Goal: Complete application form: Complete application form

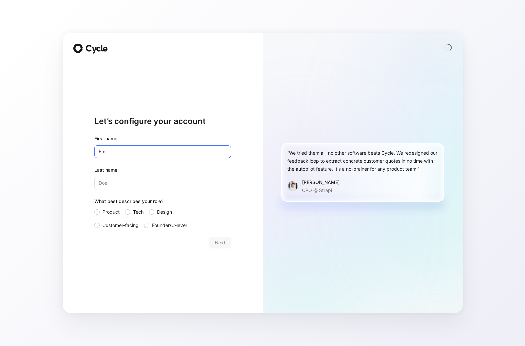
type input "E"
type input "Kennam"
type input "[PERSON_NAME]"
click at [154, 212] on div at bounding box center [151, 211] width 5 height 5
click at [149, 208] on input "Design" at bounding box center [149, 208] width 0 height 0
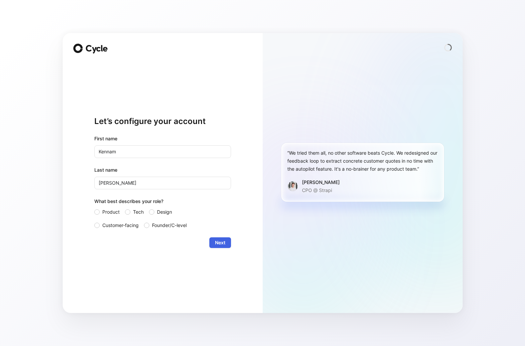
click at [213, 239] on button "Next" at bounding box center [220, 242] width 22 height 11
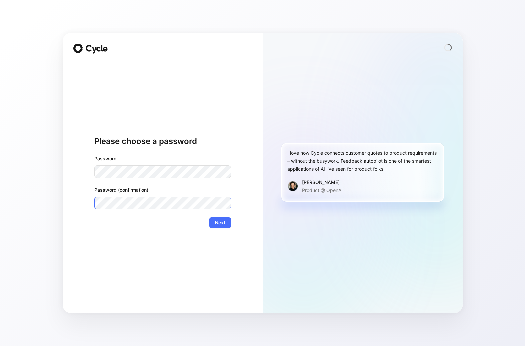
click at [209, 217] on button "Next" at bounding box center [220, 222] width 22 height 11
click at [224, 225] on span "Next" at bounding box center [220, 223] width 10 height 8
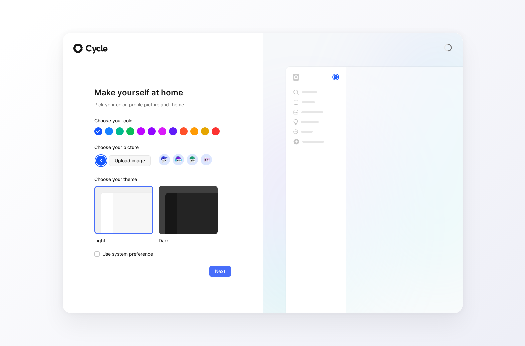
click at [169, 209] on div at bounding box center [188, 210] width 59 height 48
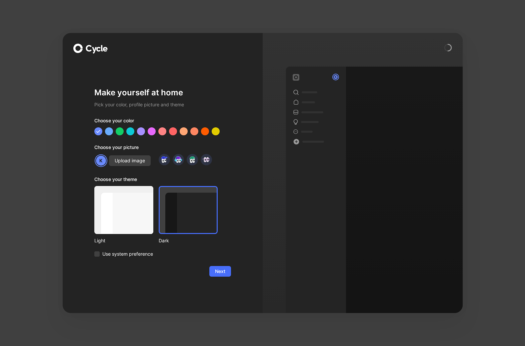
click at [135, 209] on div at bounding box center [123, 210] width 59 height 48
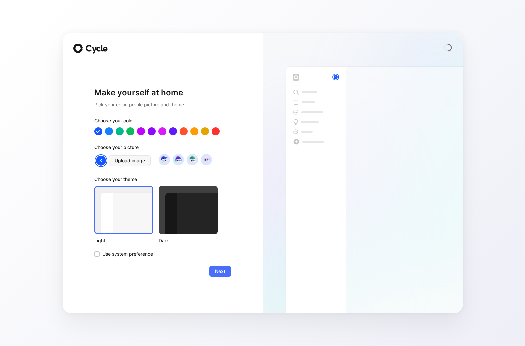
click at [182, 208] on div at bounding box center [188, 210] width 59 height 48
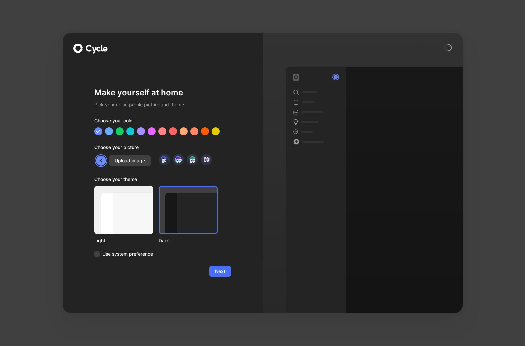
click at [147, 204] on div at bounding box center [123, 210] width 59 height 48
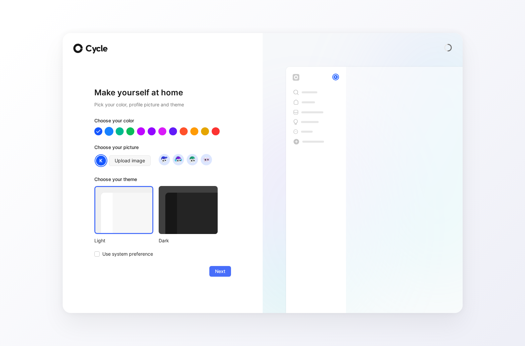
click at [110, 129] on div at bounding box center [108, 131] width 9 height 9
click at [122, 129] on div at bounding box center [119, 131] width 9 height 9
click at [131, 129] on div at bounding box center [130, 131] width 9 height 9
click at [139, 129] on div at bounding box center [140, 131] width 9 height 9
click at [148, 129] on div at bounding box center [151, 131] width 9 height 9
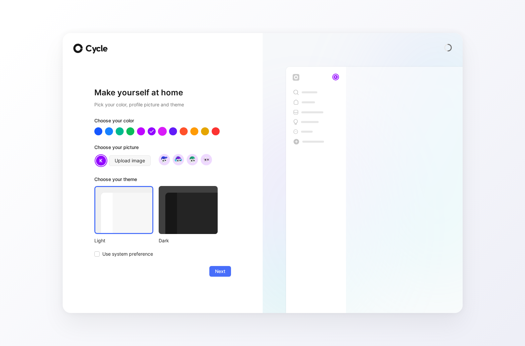
click at [162, 129] on div at bounding box center [162, 131] width 9 height 9
click at [165, 158] on img at bounding box center [164, 159] width 9 height 9
click at [180, 160] on img at bounding box center [178, 159] width 9 height 9
click at [195, 160] on img at bounding box center [192, 159] width 9 height 9
click at [211, 160] on div at bounding box center [206, 159] width 11 height 11
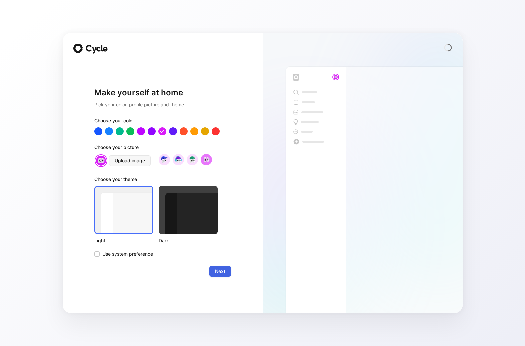
click at [221, 276] on button "Next" at bounding box center [220, 271] width 22 height 11
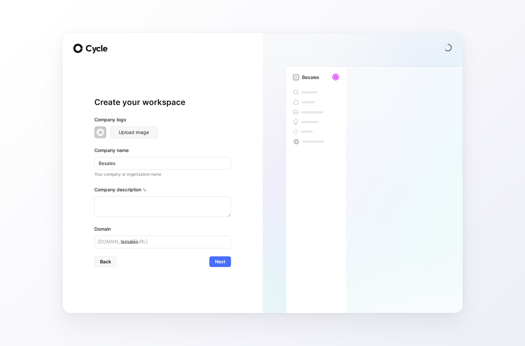
click at [98, 132] on img at bounding box center [100, 132] width 12 height 12
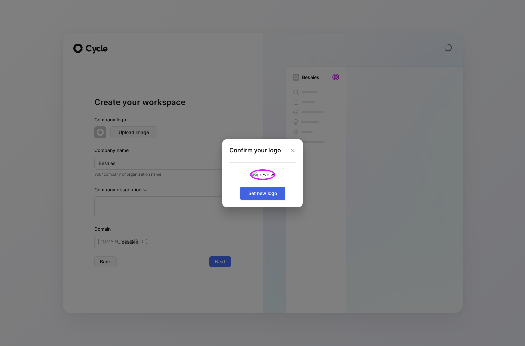
click at [268, 200] on button "Set new logo" at bounding box center [262, 193] width 45 height 13
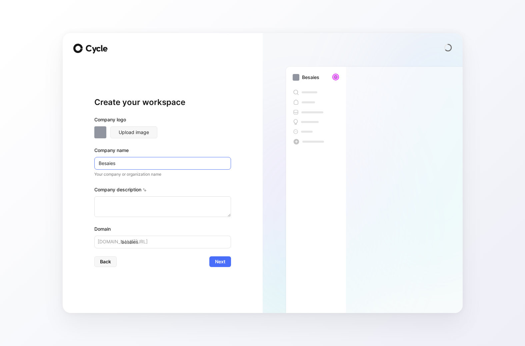
click at [189, 162] on input "Besaies" at bounding box center [162, 163] width 137 height 13
type input "G"
type input "g"
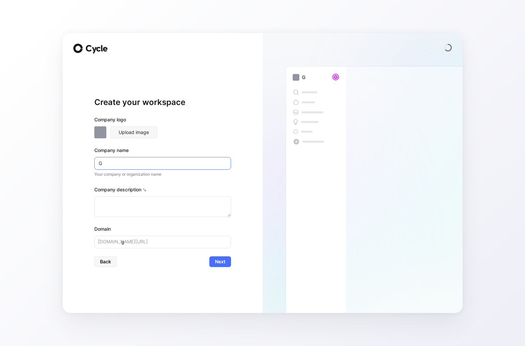
type input "Ge"
type input "ge"
type input "Geo"
type input "geo"
type input "Ge"
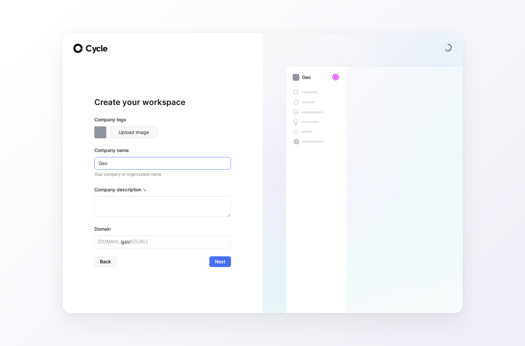
type input "ge"
type input "G"
type input "g"
type input "N"
type input "n"
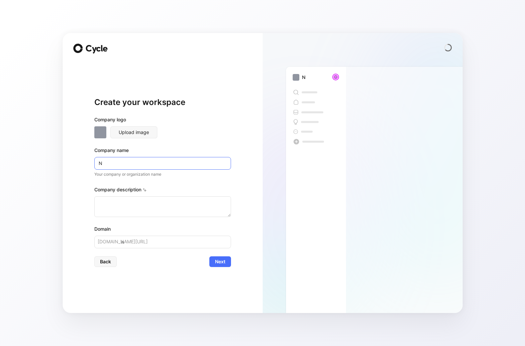
type input "Nm"
type input "nm"
type input "Nma"
type input "nma"
type input "Nm"
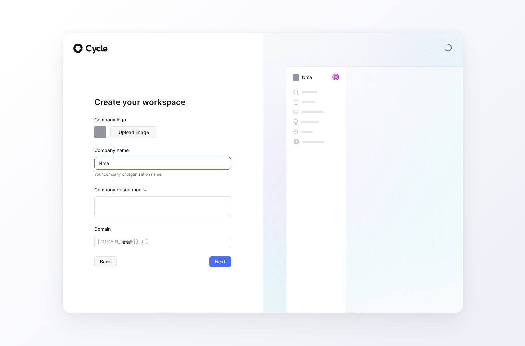
type input "nm"
type input "N"
type input "n"
type input "Na"
type input "na"
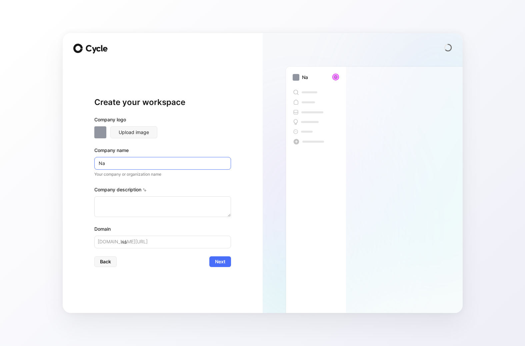
type input "Nam"
type input "nam"
type input "Name"
type input "name"
type input "Name"
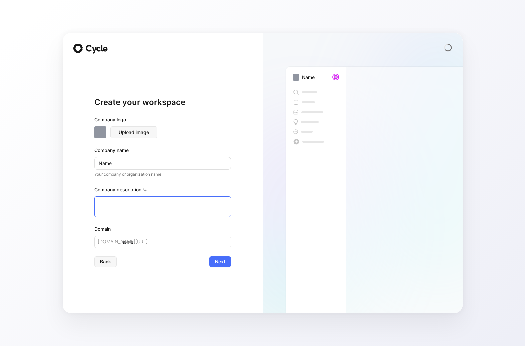
click at [180, 197] on textarea at bounding box center [162, 206] width 137 height 21
click at [145, 188] on icon at bounding box center [145, 190] width 4 height 4
click at [157, 203] on textarea at bounding box center [162, 206] width 137 height 21
click at [144, 241] on input "name" at bounding box center [162, 242] width 137 height 13
click at [143, 189] on div "Company description This helps with AI calibration" at bounding box center [162, 191] width 137 height 11
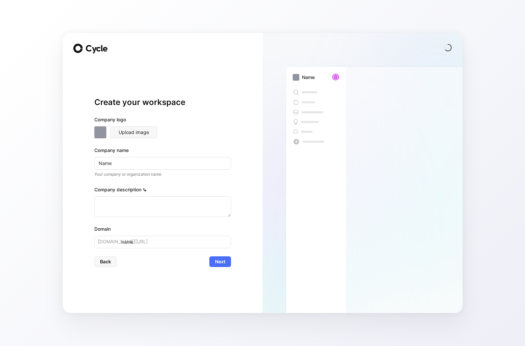
click at [143, 189] on icon at bounding box center [144, 189] width 2 height 2
click at [150, 197] on textarea at bounding box center [162, 206] width 137 height 21
click at [224, 261] on span "Next" at bounding box center [220, 262] width 10 height 8
click at [204, 247] on input "name" at bounding box center [162, 242] width 137 height 13
type input "name00"
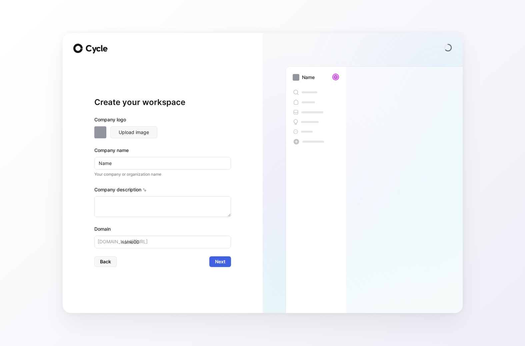
click at [221, 262] on span "Next" at bounding box center [220, 262] width 10 height 8
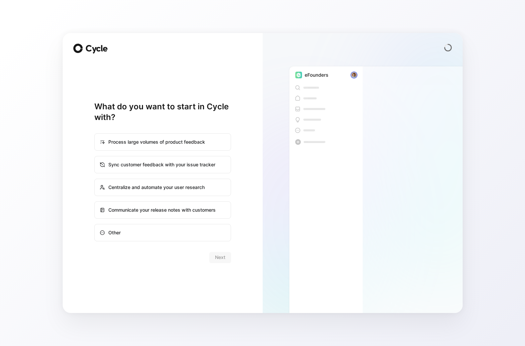
click at [211, 228] on div "Other" at bounding box center [162, 233] width 135 height 16
click at [95, 225] on input "Other" at bounding box center [95, 224] width 0 height 0
radio input "true"
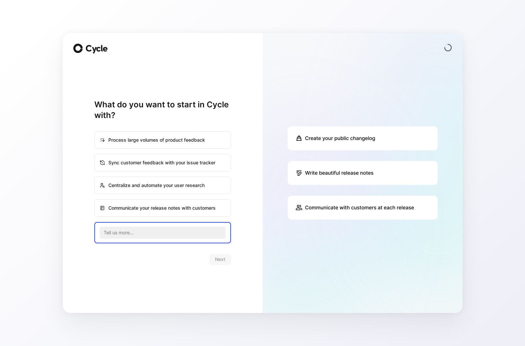
click at [197, 208] on div "Communicate your release notes with customers" at bounding box center [162, 208] width 135 height 16
click at [95, 200] on input "Communicate your release notes with customers" at bounding box center [95, 200] width 0 height 0
radio input "true"
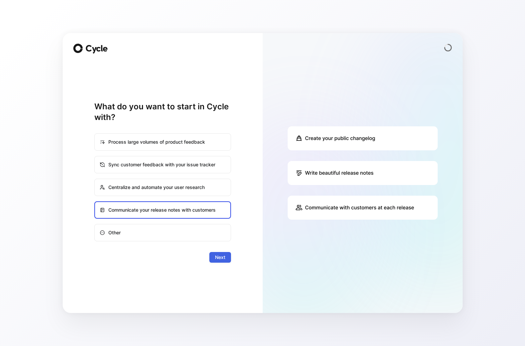
click at [218, 257] on span "Next" at bounding box center [220, 257] width 10 height 8
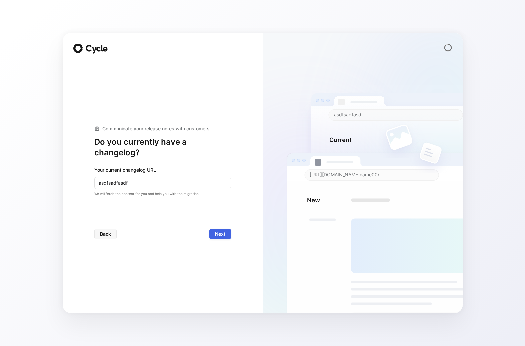
click at [221, 233] on span "Next" at bounding box center [220, 234] width 10 height 8
type input "[DOMAIN_NAME]"
click at [218, 235] on span "Next" at bounding box center [220, 234] width 10 height 8
click at [222, 235] on span "Next" at bounding box center [220, 234] width 10 height 8
click at [165, 179] on input "[DOMAIN_NAME]" at bounding box center [162, 183] width 137 height 13
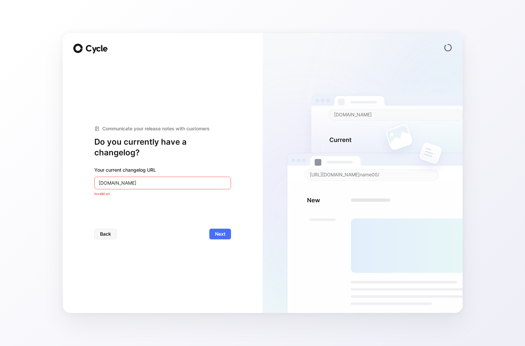
click at [165, 179] on input "[DOMAIN_NAME]" at bounding box center [162, 183] width 137 height 13
click at [217, 224] on form "Your current changelog URL [DOMAIN_NAME] Invalid url Back Next" at bounding box center [162, 202] width 137 height 73
click at [218, 235] on span "Next" at bounding box center [220, 234] width 10 height 8
click at [216, 234] on span "Next" at bounding box center [220, 234] width 10 height 8
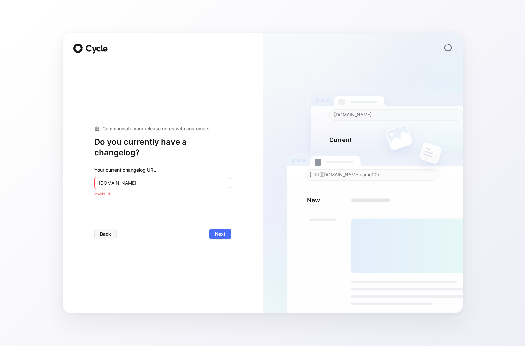
click at [224, 226] on form "Your current changelog URL [DOMAIN_NAME] Invalid url Back Next" at bounding box center [162, 202] width 137 height 73
click at [224, 230] on span "Next" at bounding box center [220, 234] width 10 height 8
click at [214, 189] on div "Your current changelog URL [DOMAIN_NAME] Invalid url" at bounding box center [162, 181] width 137 height 31
click at [213, 185] on input "[DOMAIN_NAME]" at bounding box center [162, 183] width 137 height 13
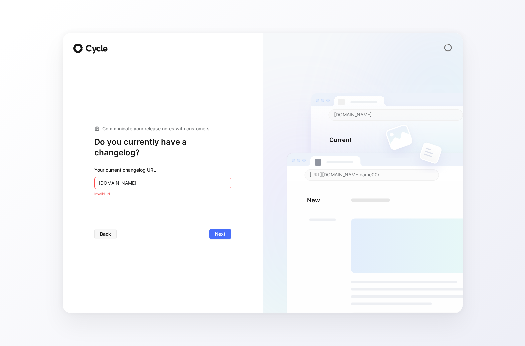
click at [213, 185] on input "[DOMAIN_NAME]" at bounding box center [162, 183] width 137 height 13
click at [97, 232] on button "Back" at bounding box center [105, 234] width 22 height 11
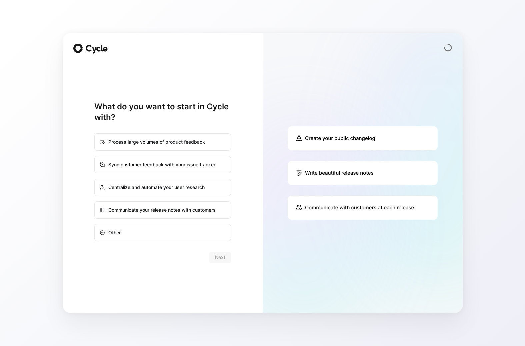
click at [193, 211] on div "Communicate your release notes with customers" at bounding box center [162, 210] width 135 height 16
click at [95, 202] on input "Communicate your release notes with customers" at bounding box center [95, 202] width 0 height 0
radio input "true"
click at [220, 259] on span "Next" at bounding box center [220, 257] width 10 height 8
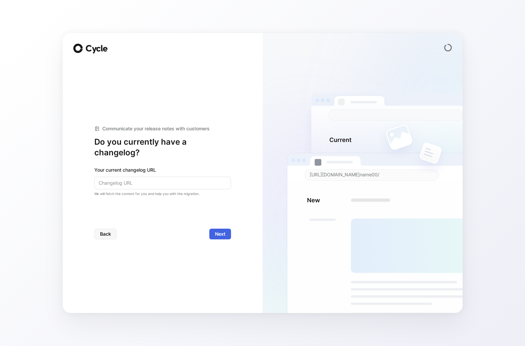
click at [214, 234] on button "Next" at bounding box center [220, 234] width 22 height 11
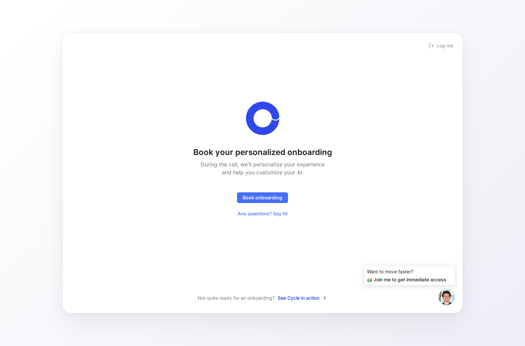
click at [314, 297] on span "See Cycle in action" at bounding box center [303, 298] width 50 height 8
